Goal: Task Accomplishment & Management: Manage account settings

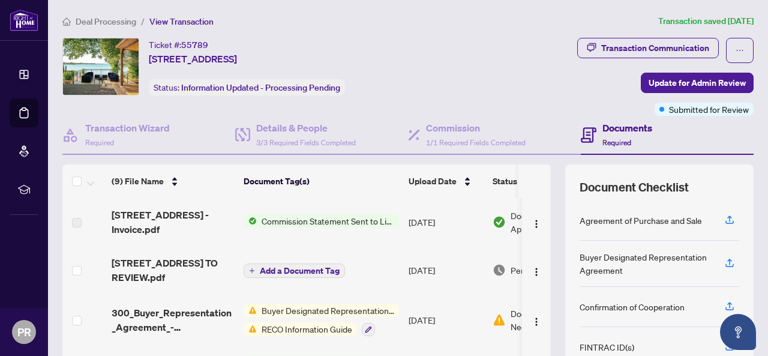
click at [330, 218] on span "Commission Statement Sent to Listing Brokerage" at bounding box center [328, 220] width 142 height 13
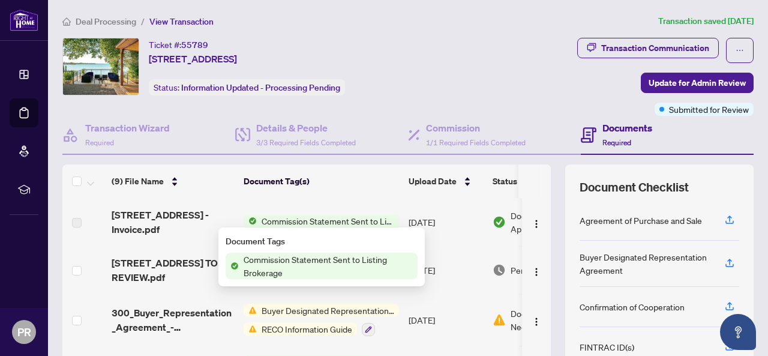
click at [303, 258] on span "Commission Statement Sent to Listing Brokerage" at bounding box center [328, 265] width 179 height 26
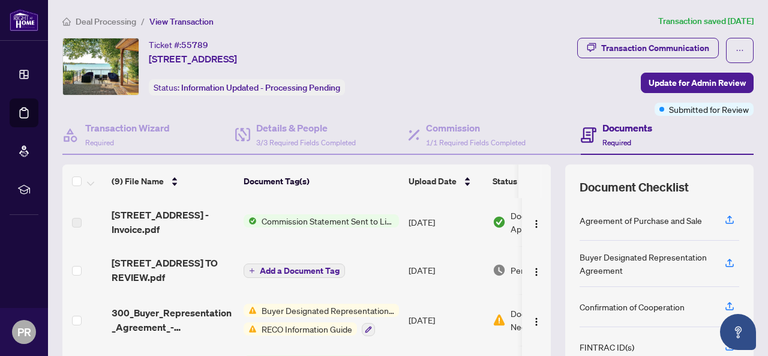
click at [607, 143] on span "Required" at bounding box center [616, 142] width 29 height 9
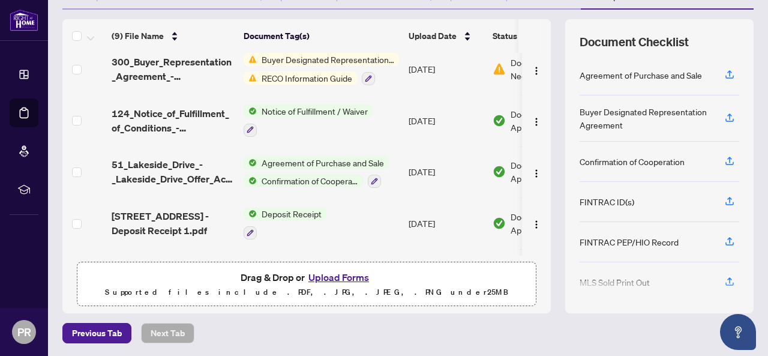
scroll to position [252, 0]
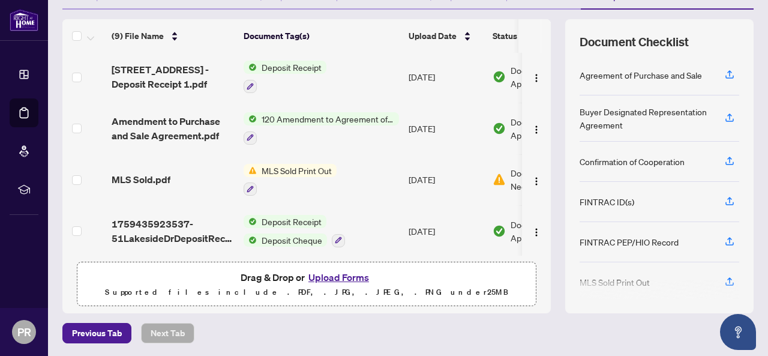
click at [279, 237] on span "Deposit Cheque" at bounding box center [292, 239] width 70 height 13
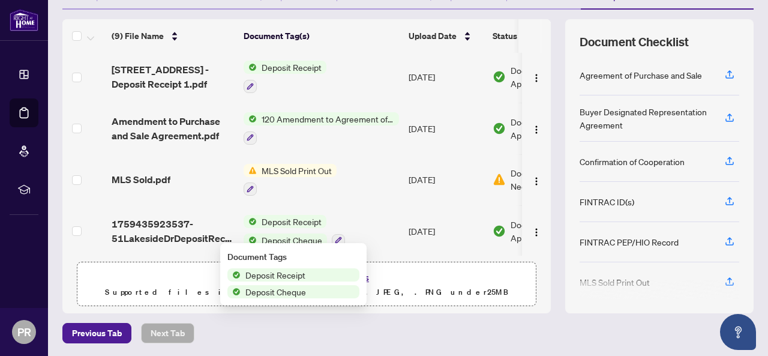
click at [279, 237] on span "Deposit Cheque" at bounding box center [292, 239] width 70 height 13
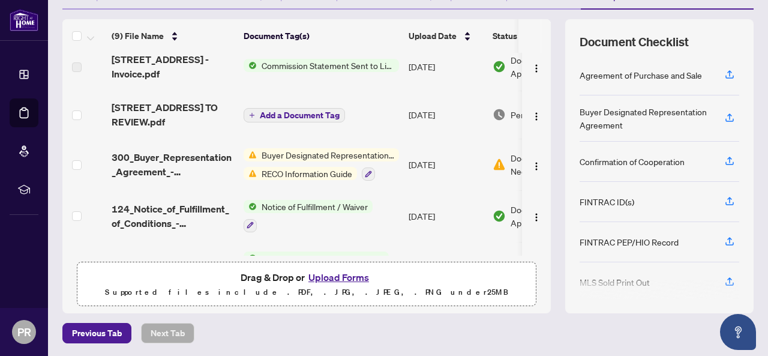
scroll to position [9, 0]
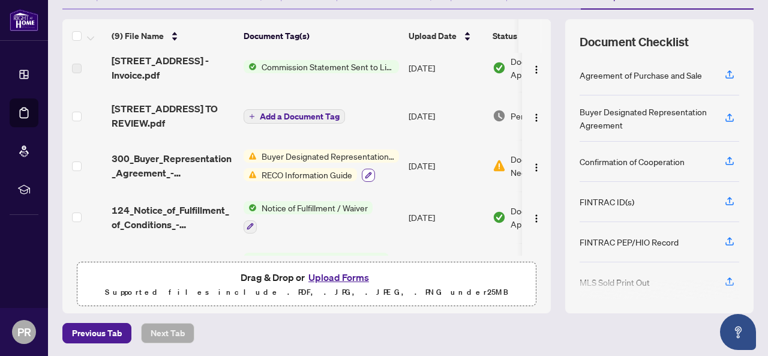
click at [368, 171] on icon "button" at bounding box center [368, 174] width 7 height 7
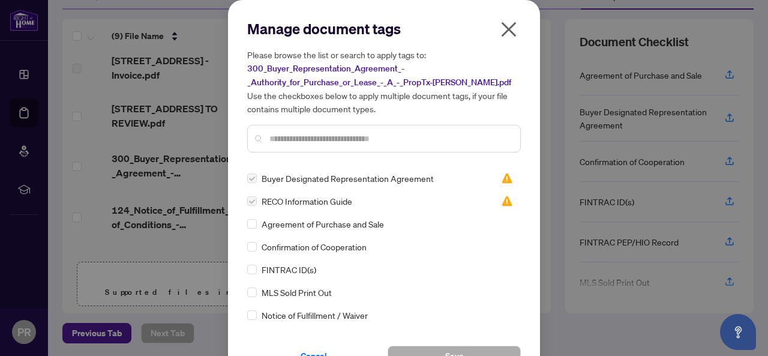
click at [251, 178] on label at bounding box center [252, 177] width 10 height 13
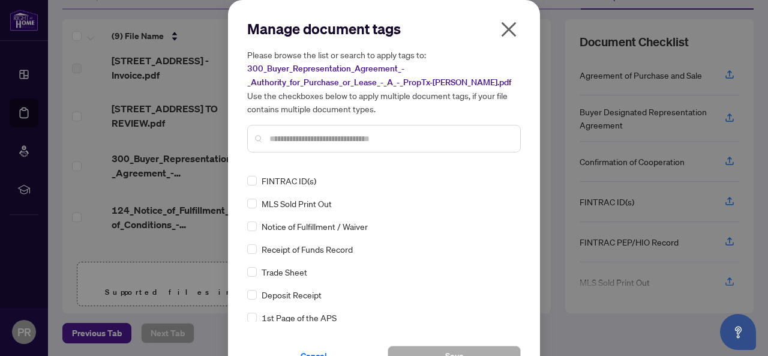
scroll to position [89, 0]
click at [499, 26] on icon "close" at bounding box center [508, 29] width 19 height 19
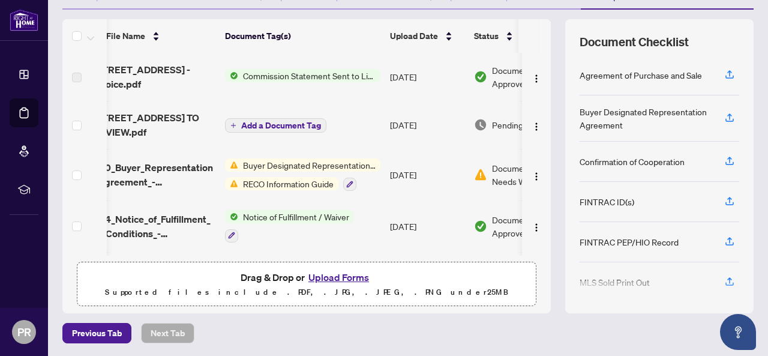
scroll to position [0, 80]
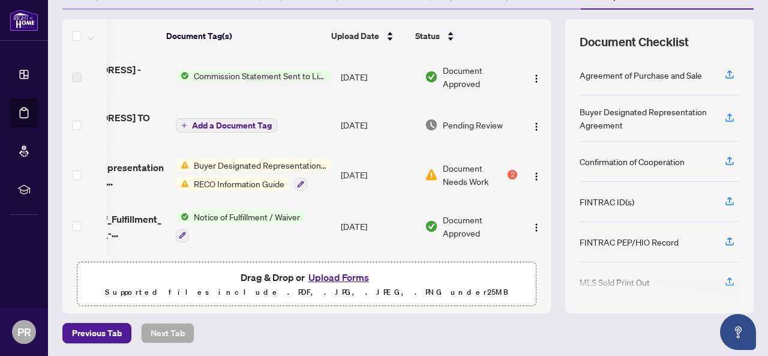
click at [495, 174] on div "Document Needs Work 2" at bounding box center [471, 174] width 92 height 26
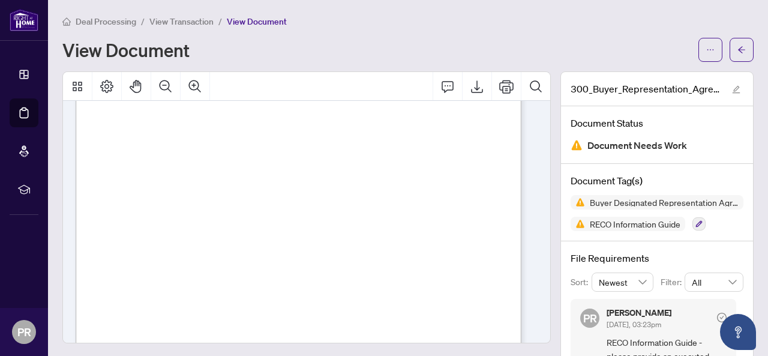
click at [187, 20] on span "View Transaction" at bounding box center [181, 21] width 64 height 11
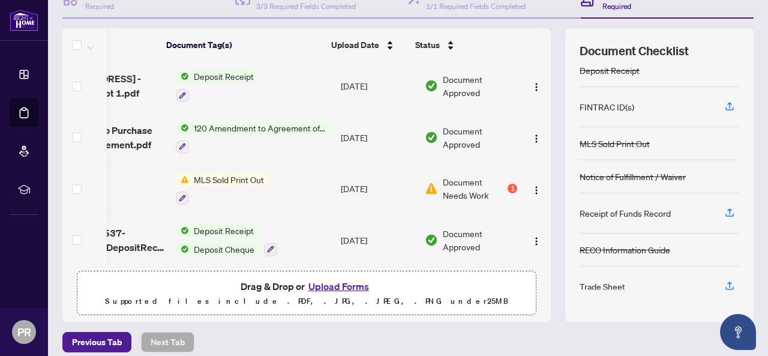
scroll to position [137, 0]
click at [727, 281] on icon "button" at bounding box center [729, 284] width 5 height 6
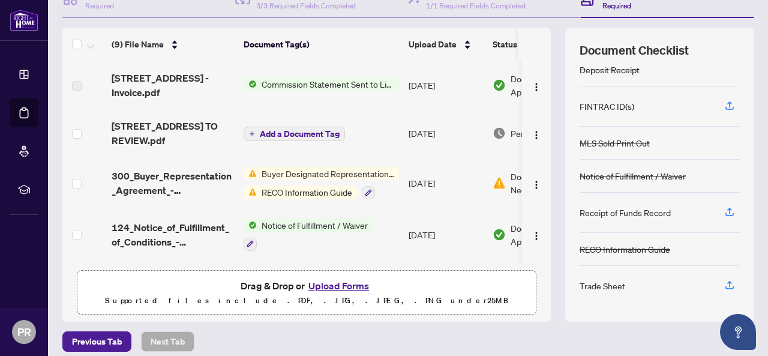
scroll to position [0, 80]
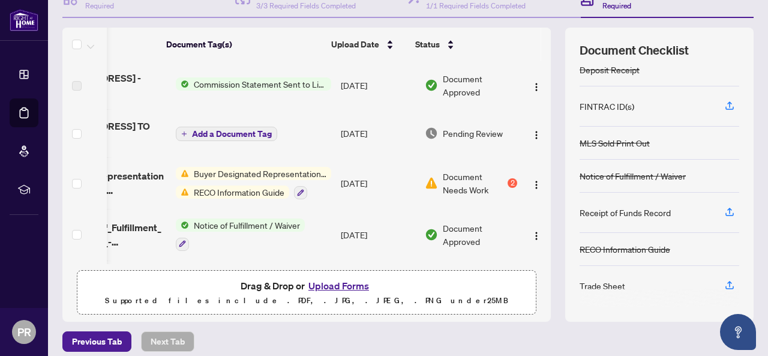
click at [443, 127] on span "Pending Review" at bounding box center [473, 133] width 60 height 13
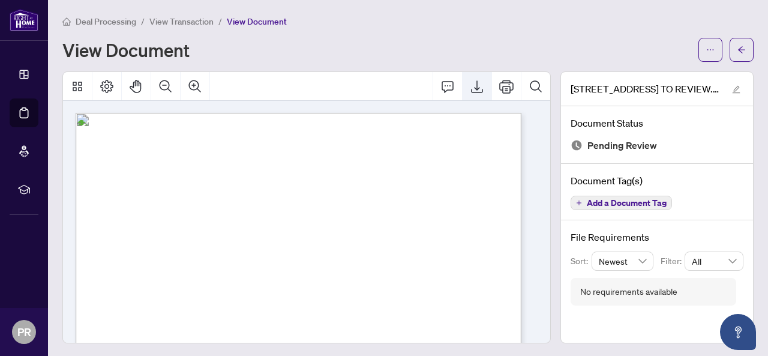
click at [470, 86] on icon "Export" at bounding box center [477, 86] width 14 height 14
click at [188, 21] on span "View Transaction" at bounding box center [181, 21] width 64 height 11
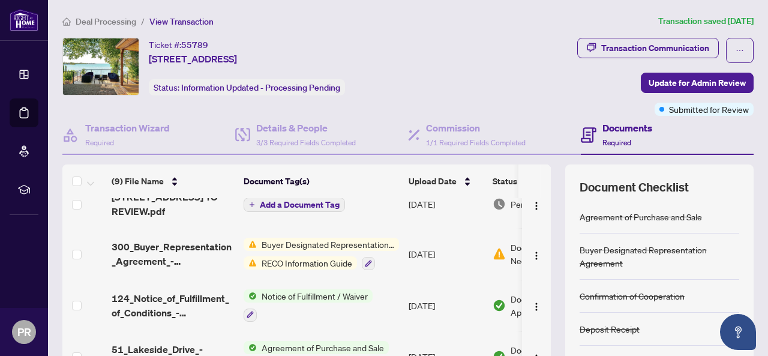
scroll to position [0, 80]
